Goal: Information Seeking & Learning: Learn about a topic

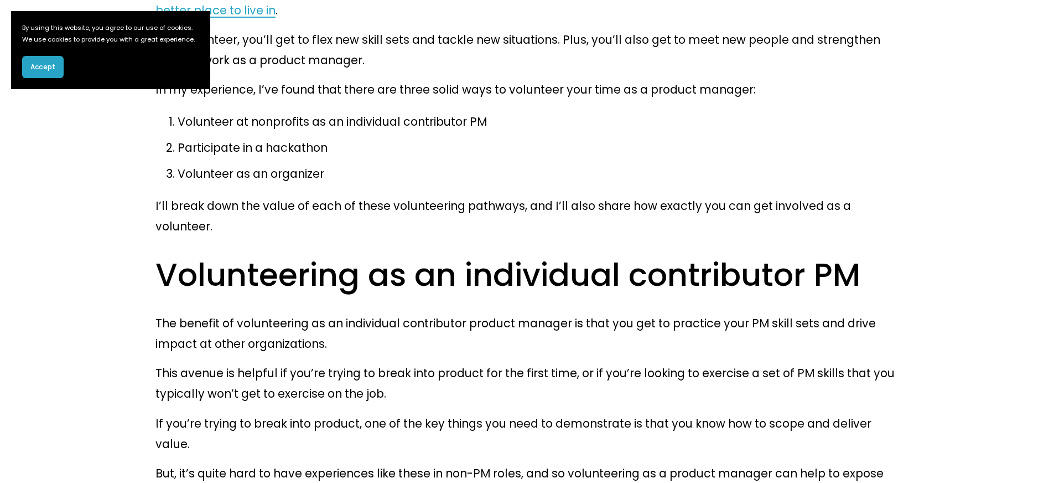
scroll to position [800, 0]
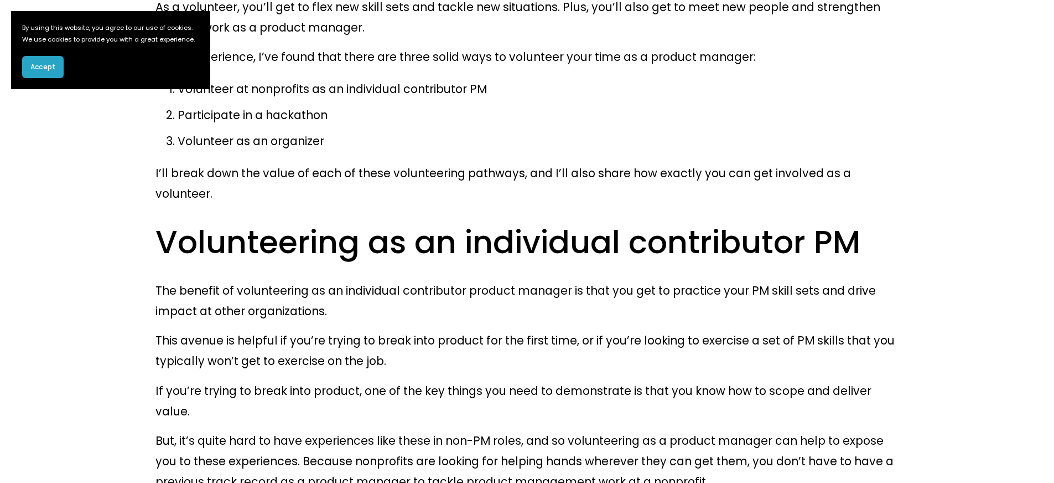
click at [45, 72] on span "Accept" at bounding box center [42, 67] width 25 height 10
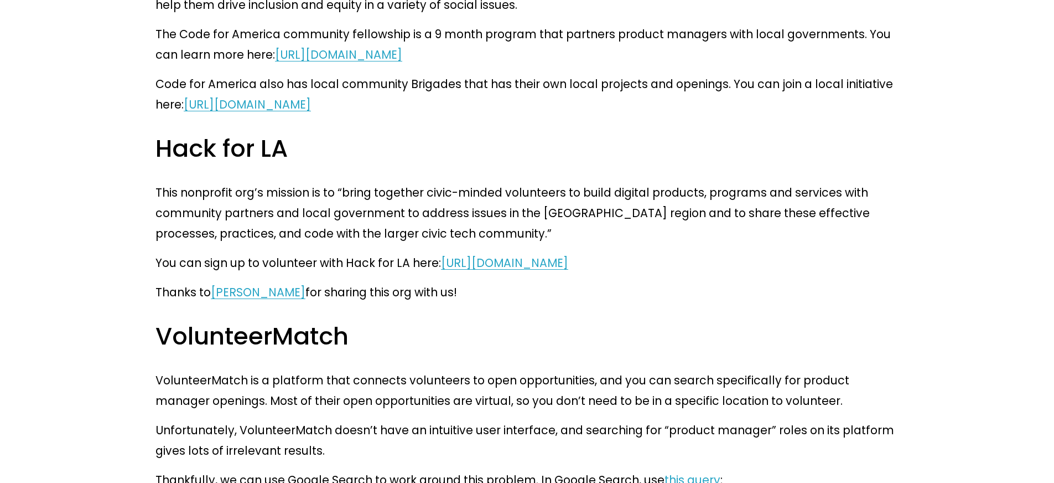
scroll to position [2006, 0]
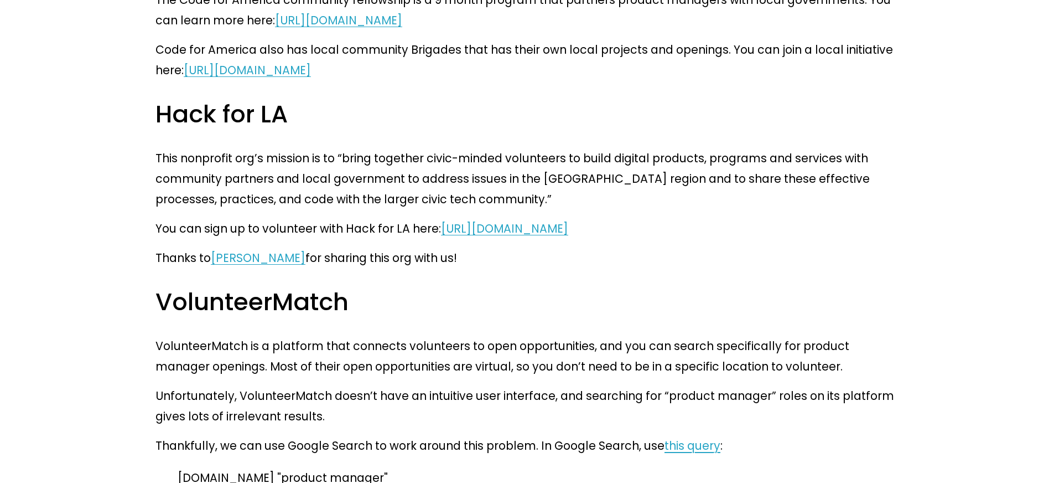
drag, startPoint x: 164, startPoint y: 227, endPoint x: 409, endPoint y: 228, distance: 244.7
copy p "volunteermatch.org "product manager""
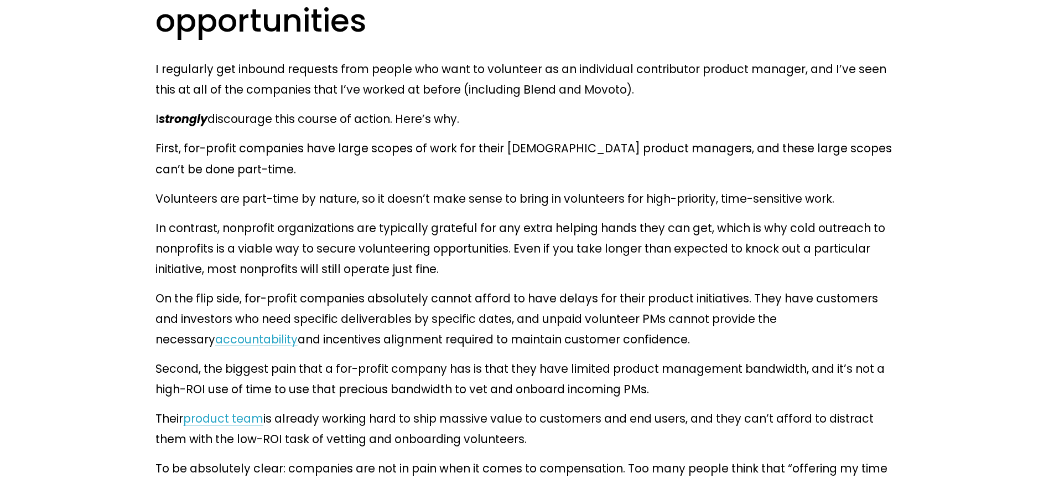
scroll to position [4666, 0]
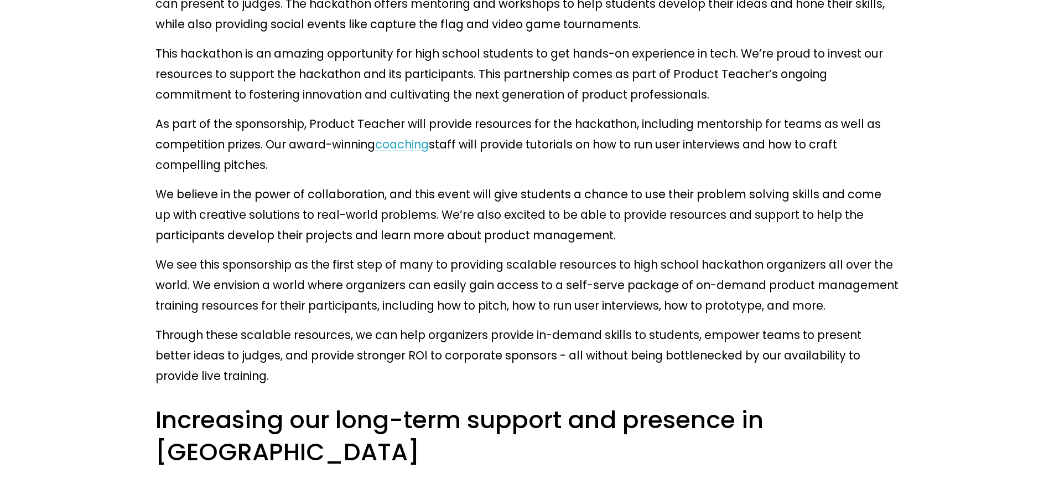
scroll to position [2633, 0]
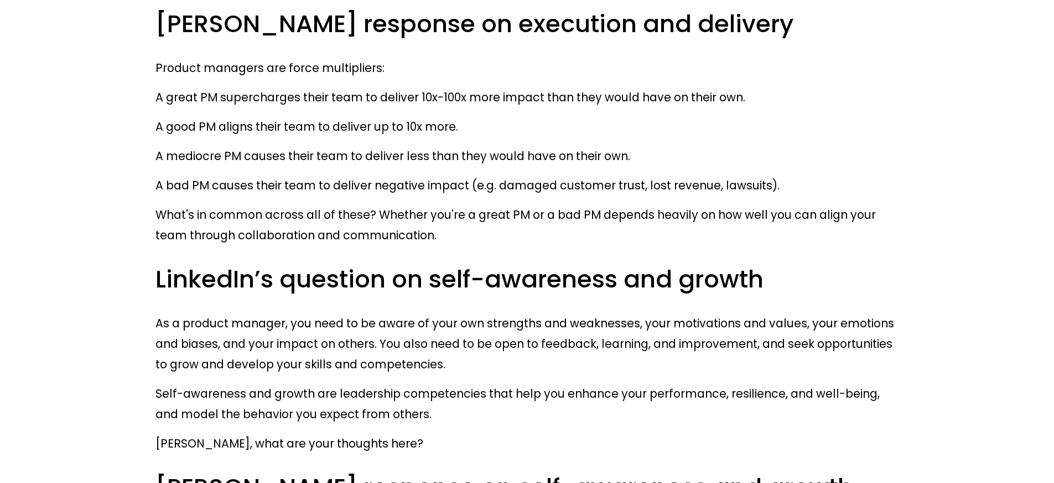
scroll to position [1903, 0]
